Goal: Task Accomplishment & Management: Use online tool/utility

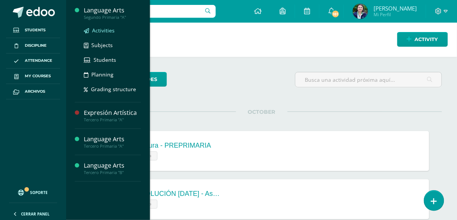
click at [105, 32] on span "Activities" at bounding box center [103, 30] width 23 height 7
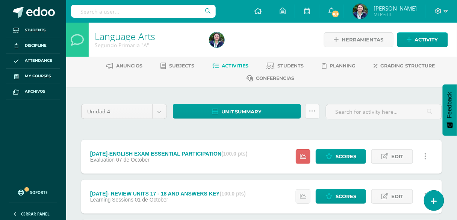
click at [311, 110] on icon at bounding box center [313, 111] width 6 height 6
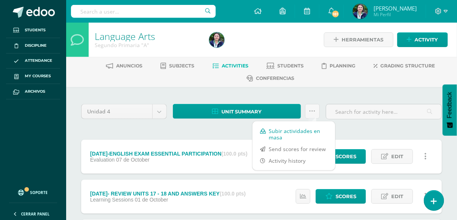
click at [278, 132] on link "Subir actividades en masa" at bounding box center [294, 134] width 83 height 18
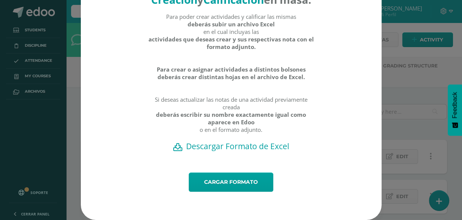
scroll to position [52, 0]
click at [190, 146] on h2 "Descargar Formato de Excel" at bounding box center [231, 146] width 275 height 11
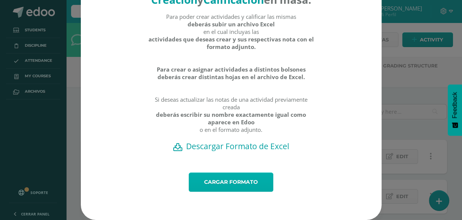
click at [193, 179] on link "Cargar formato" at bounding box center [231, 181] width 85 height 19
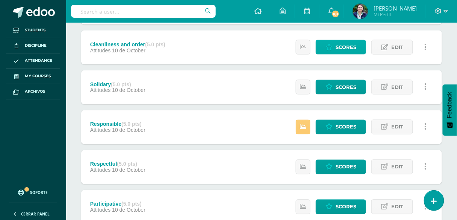
scroll to position [271, 0]
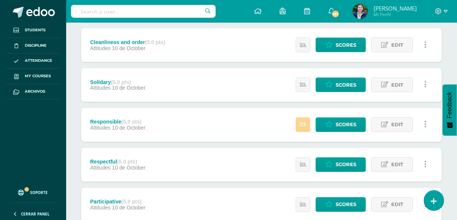
click at [304, 127] on link at bounding box center [303, 124] width 15 height 15
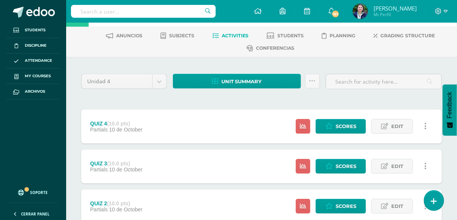
scroll to position [90, 0]
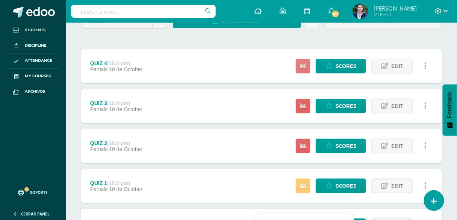
click at [305, 68] on link at bounding box center [303, 66] width 15 height 15
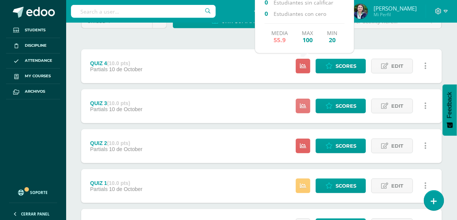
click at [304, 107] on icon at bounding box center [303, 106] width 6 height 6
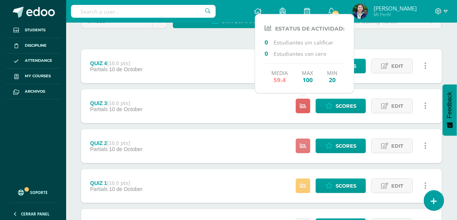
click at [302, 150] on link at bounding box center [303, 145] width 15 height 15
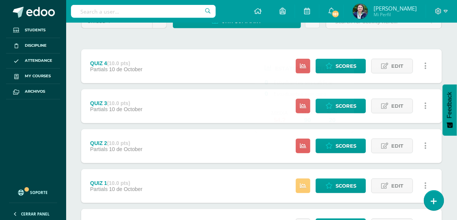
click at [243, 158] on div "QUIZ 2 (10.0 pts) Partials 10 de October Scores Edit Activity history Delete Ac…" at bounding box center [261, 146] width 361 height 34
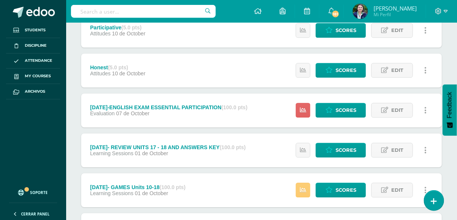
scroll to position [482, 0]
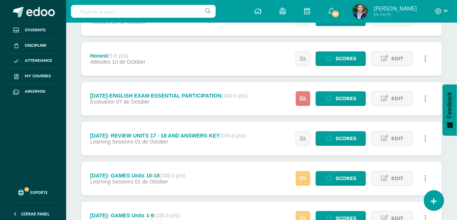
click at [299, 97] on link at bounding box center [303, 98] width 15 height 15
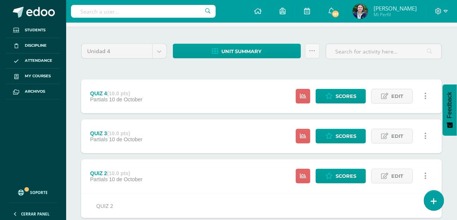
scroll to position [0, 0]
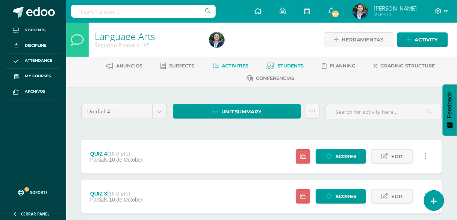
click at [285, 63] on span "Students" at bounding box center [291, 66] width 26 height 6
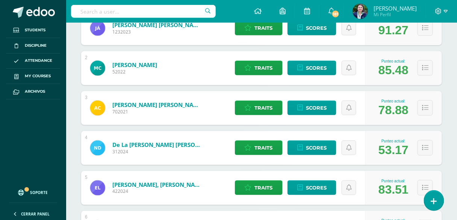
scroll to position [165, 0]
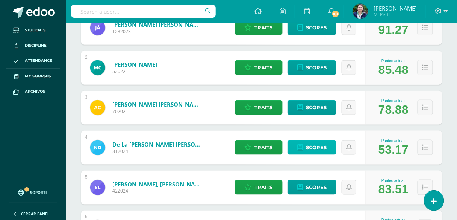
click at [310, 146] on span "Scores" at bounding box center [316, 147] width 21 height 14
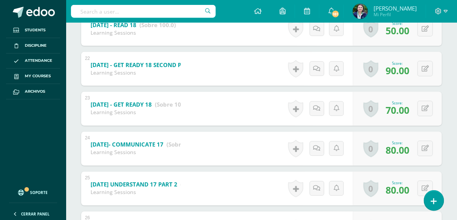
scroll to position [960, 0]
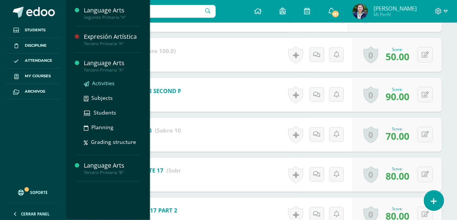
click at [101, 84] on span "Activities" at bounding box center [103, 82] width 23 height 7
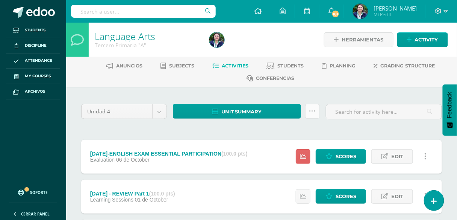
click at [319, 112] on link at bounding box center [312, 111] width 15 height 15
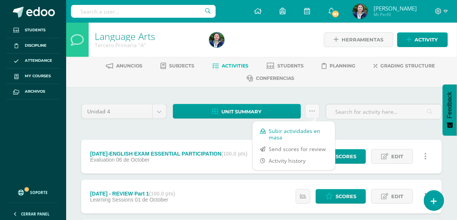
click at [280, 131] on link "Subir actividades en masa" at bounding box center [294, 134] width 83 height 18
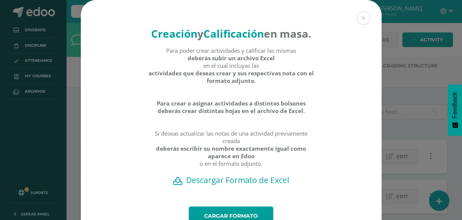
scroll to position [52, 0]
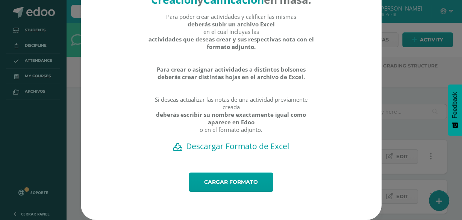
click at [202, 146] on h2 "Descargar Formato de Excel" at bounding box center [231, 146] width 275 height 11
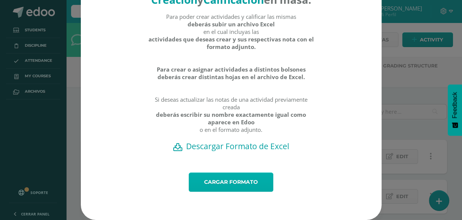
click at [222, 181] on link "Cargar formato" at bounding box center [231, 181] width 85 height 19
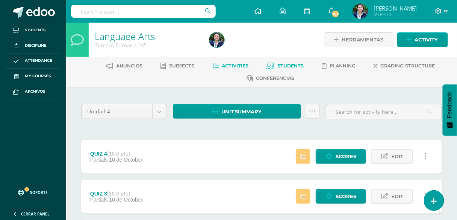
click at [287, 68] on span "Students" at bounding box center [291, 66] width 26 height 6
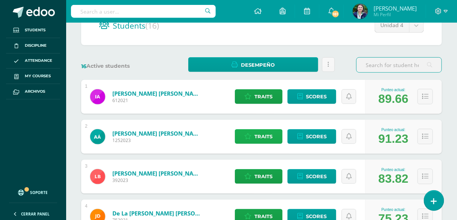
scroll to position [30, 0]
